Goal: Task Accomplishment & Management: Manage account settings

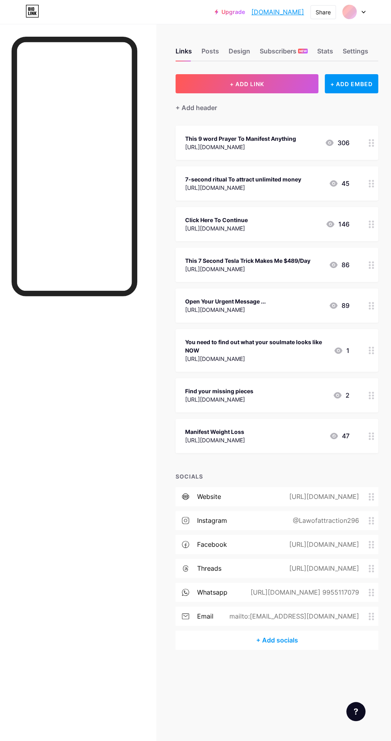
click at [303, 51] on span "NEW" at bounding box center [303, 51] width 8 height 5
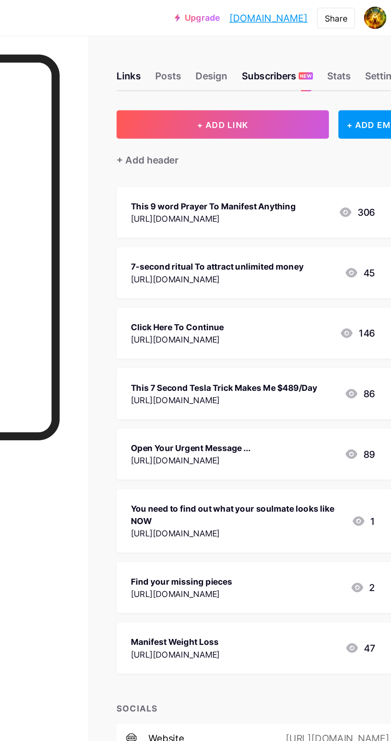
click at [332, 53] on div "Stats" at bounding box center [325, 53] width 16 height 14
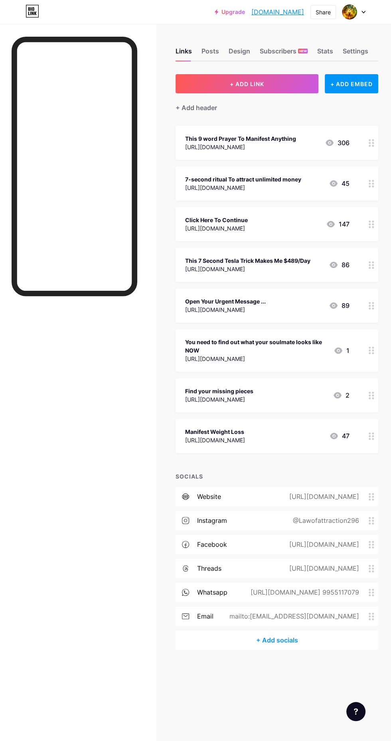
click at [290, 148] on div "[URL][DOMAIN_NAME]" at bounding box center [240, 147] width 111 height 8
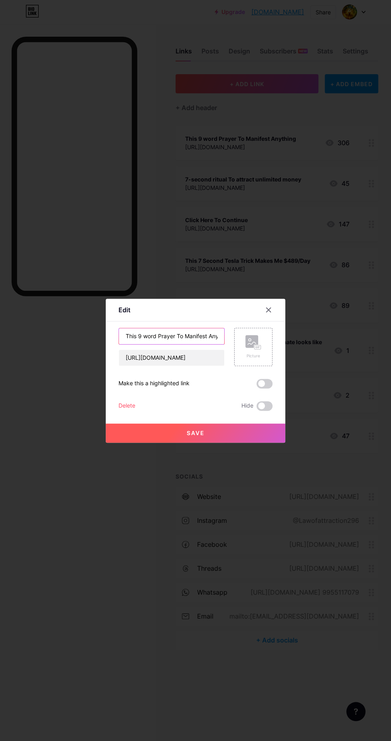
click at [129, 344] on input "This 9 word Prayer To Manifest Anything" at bounding box center [171, 336] width 105 height 16
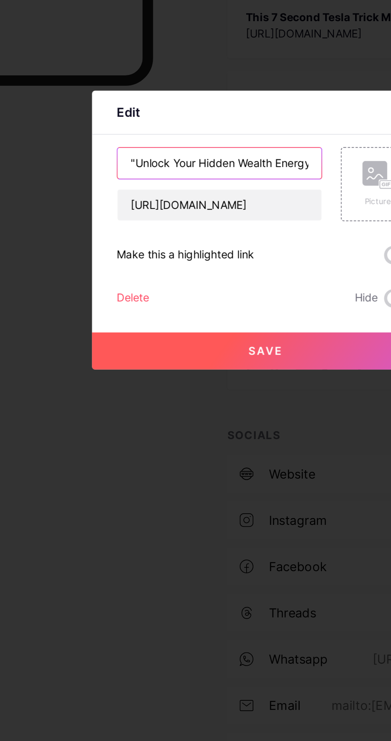
scroll to position [0, 54]
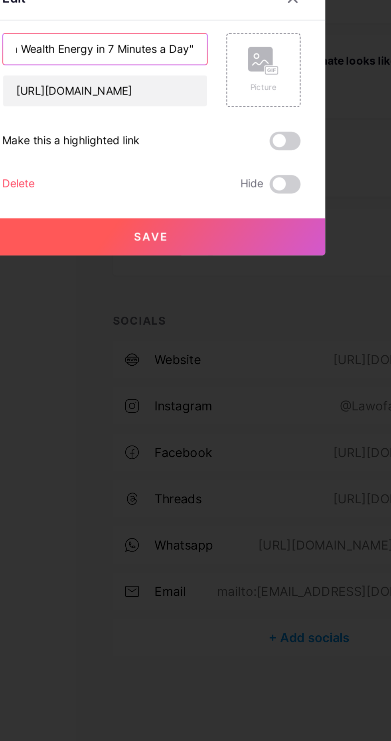
type input ""Unlock Your Hidden Wealth Energy in 7 Minutes a Day""
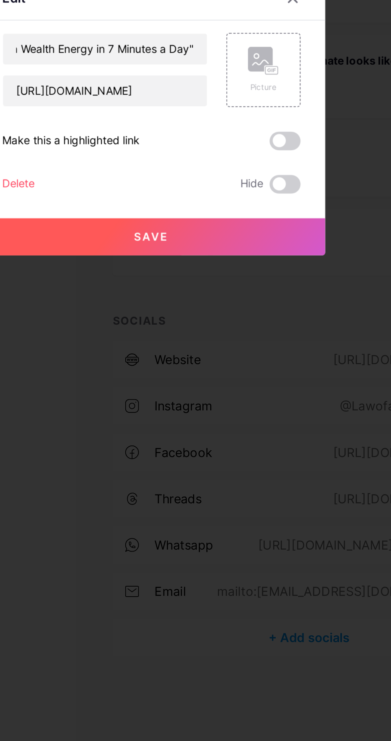
click at [213, 443] on button "Save" at bounding box center [195, 433] width 179 height 19
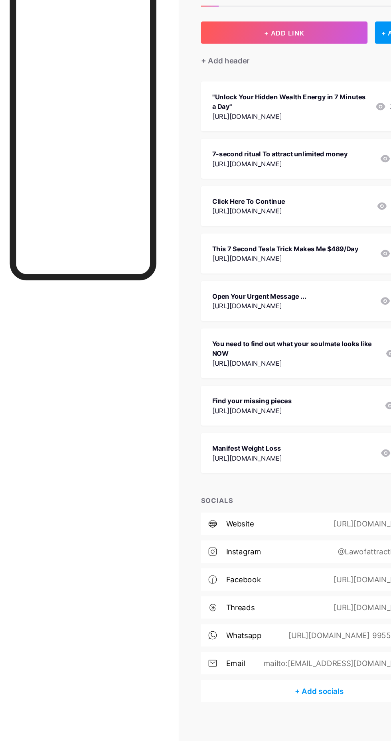
scroll to position [0, 0]
